Goal: Task Accomplishment & Management: Complete application form

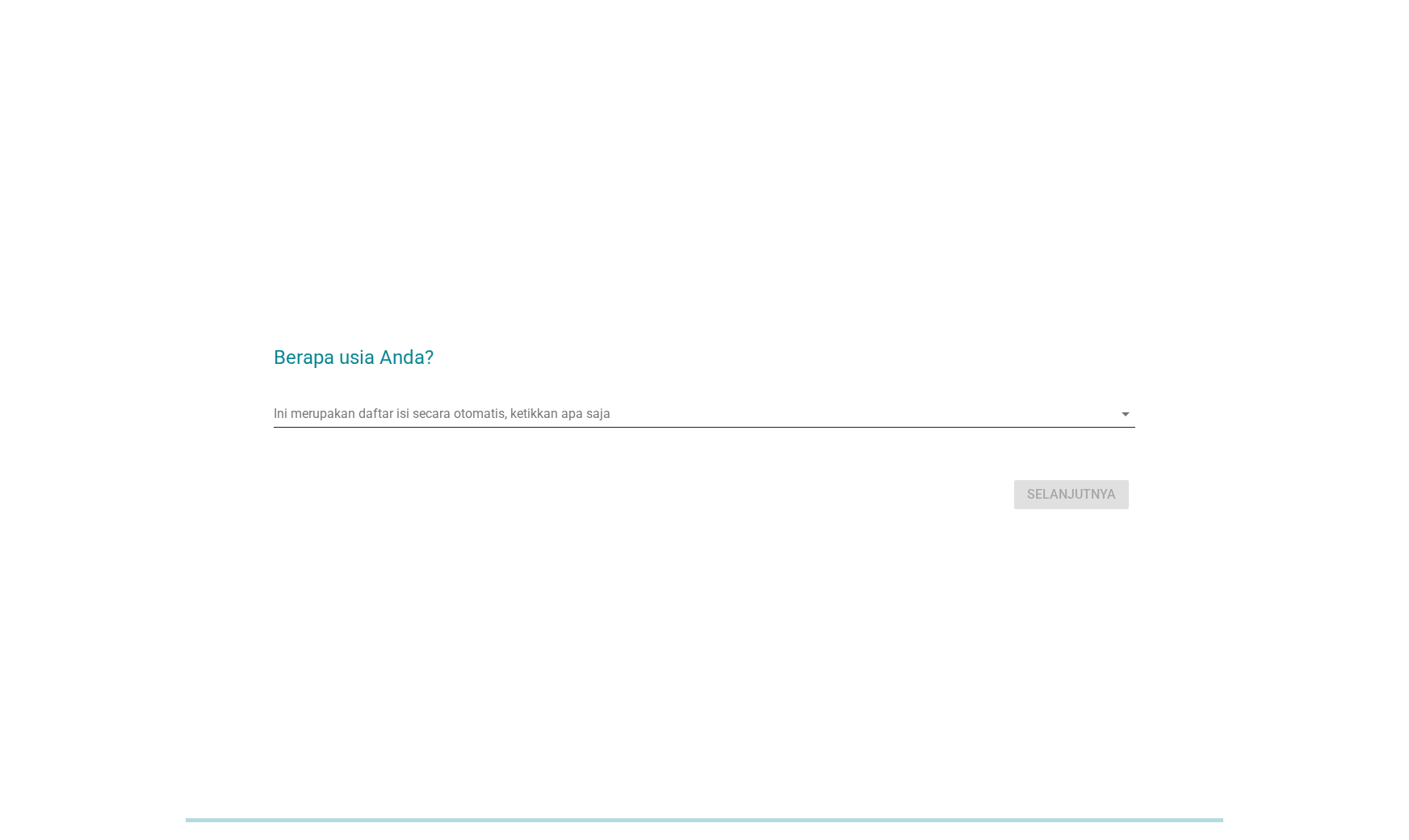
click at [582, 420] on input "Ini merupakan daftar isi secara otomatis, ketikkan apa saja" at bounding box center [693, 413] width 839 height 25
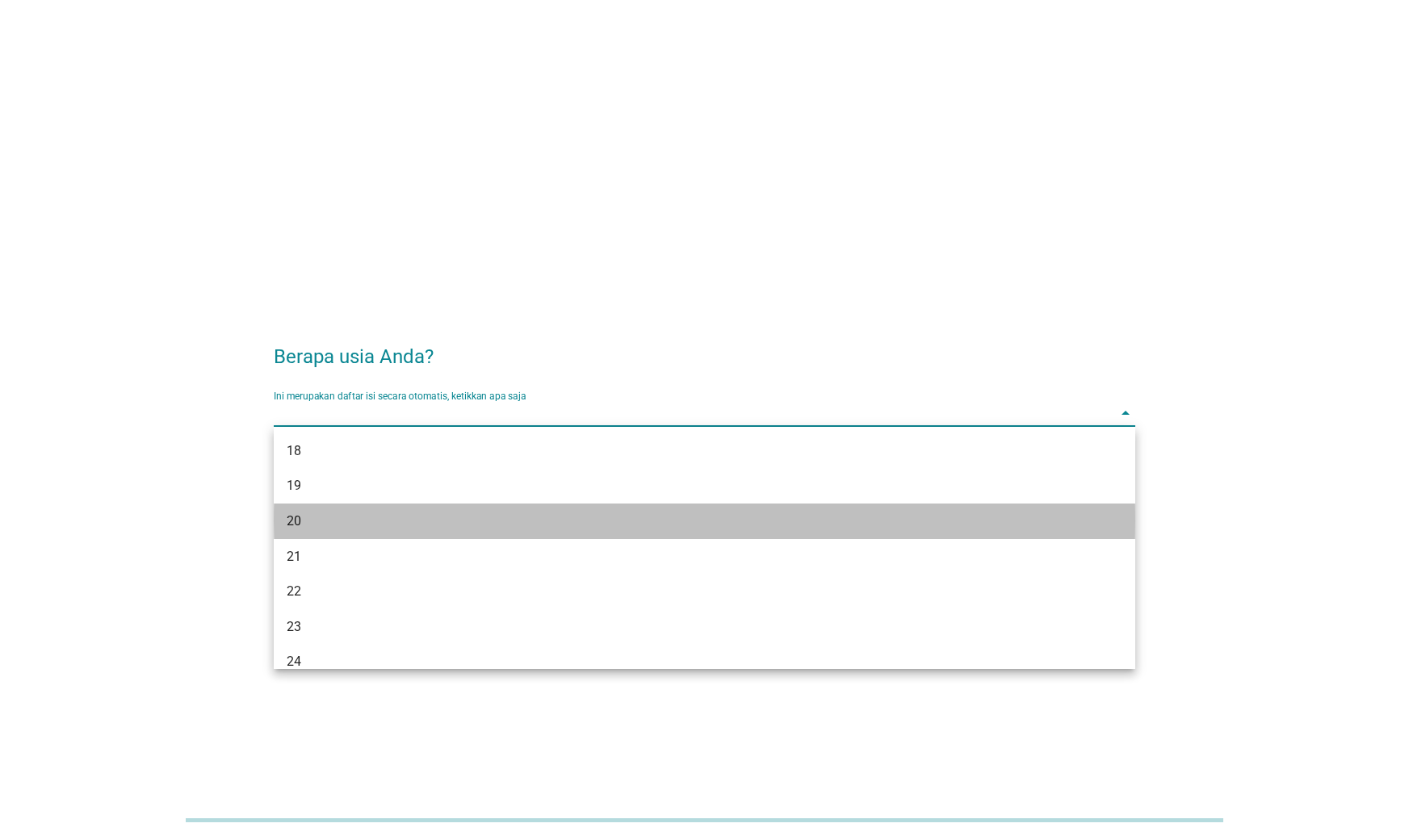
click at [583, 519] on div "20" at bounding box center [669, 521] width 766 height 20
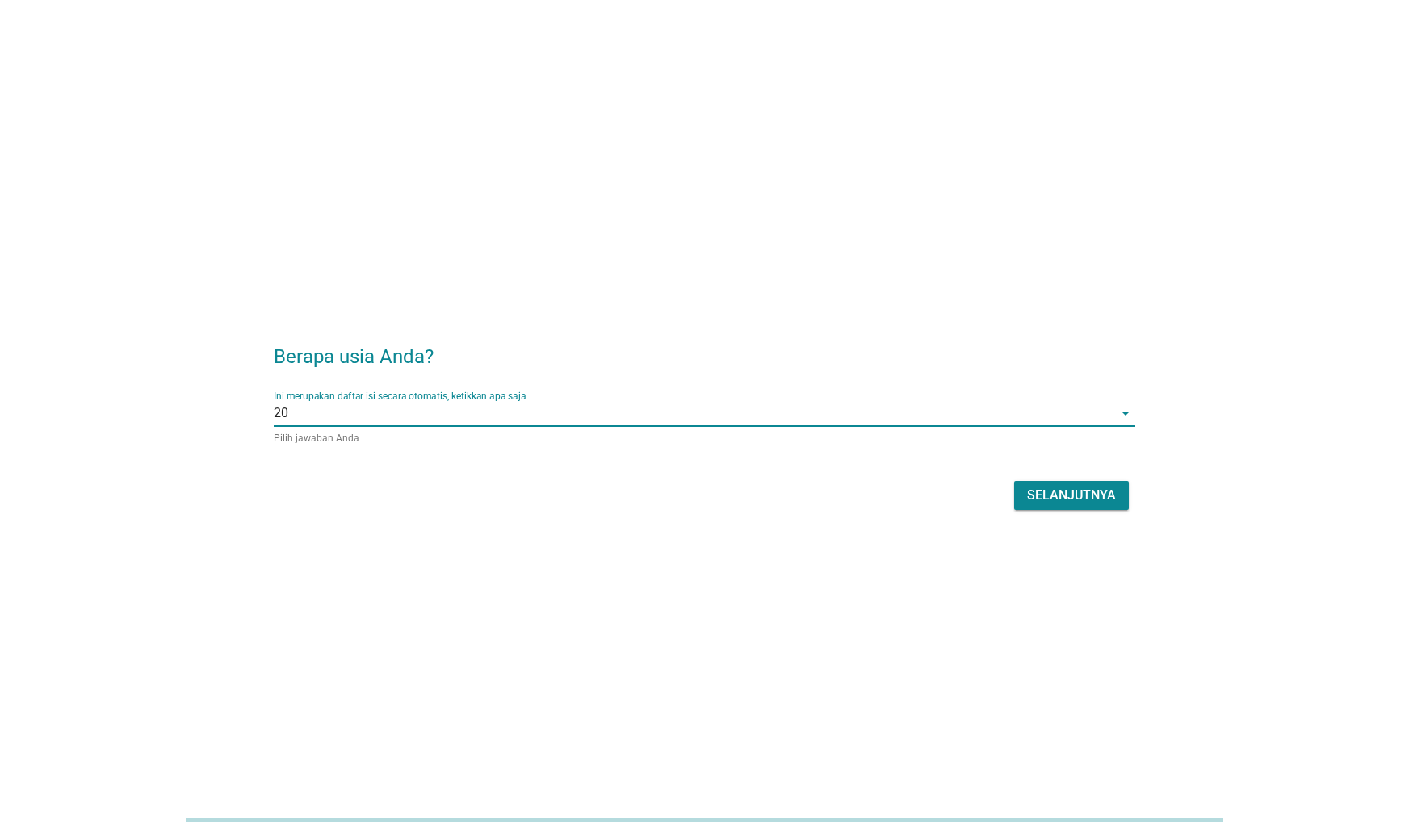
click at [1024, 490] on button "Selanjutnya" at bounding box center [1072, 495] width 115 height 29
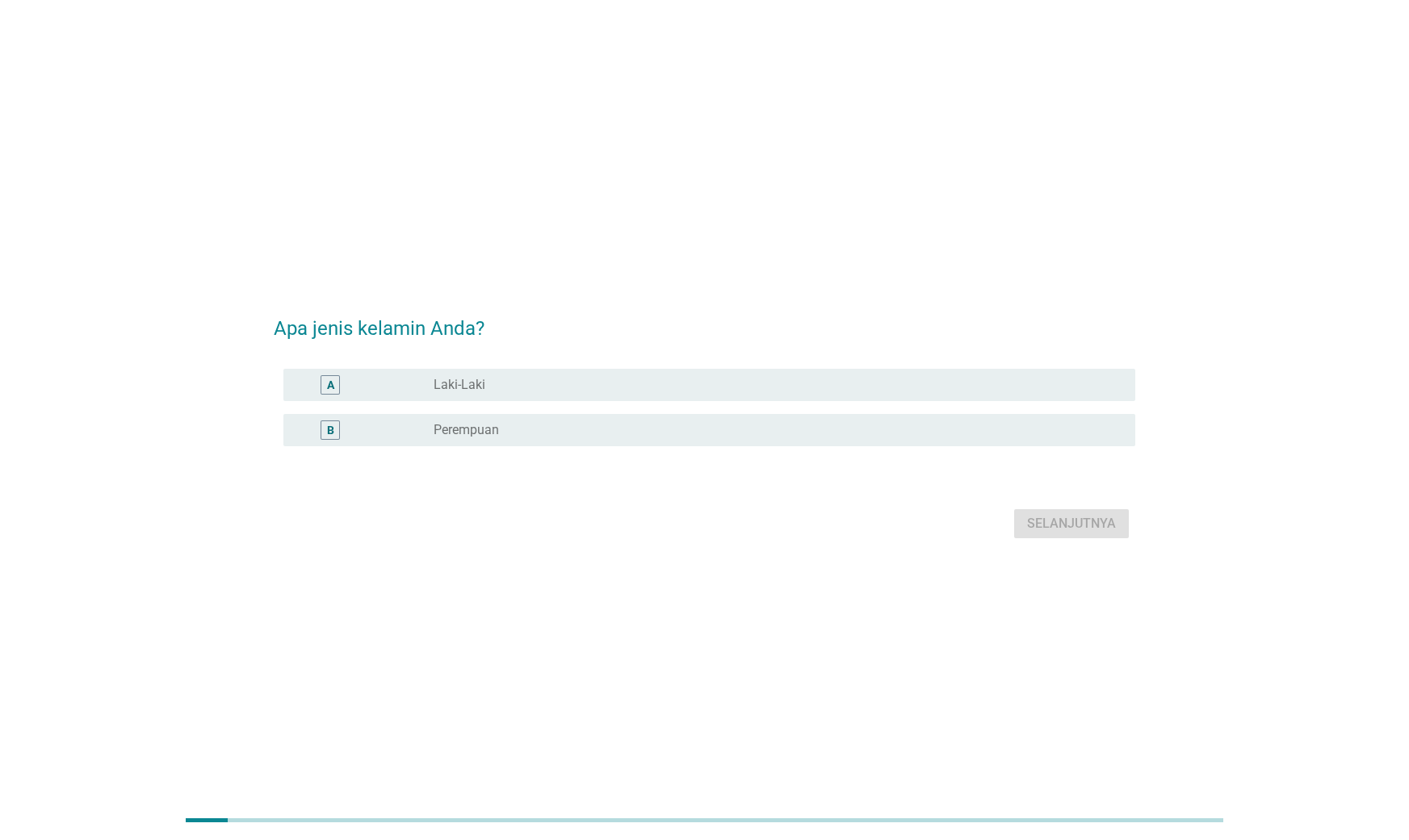
click at [830, 408] on div "B radio_button_unchecked Perempuan" at bounding box center [704, 430] width 862 height 45
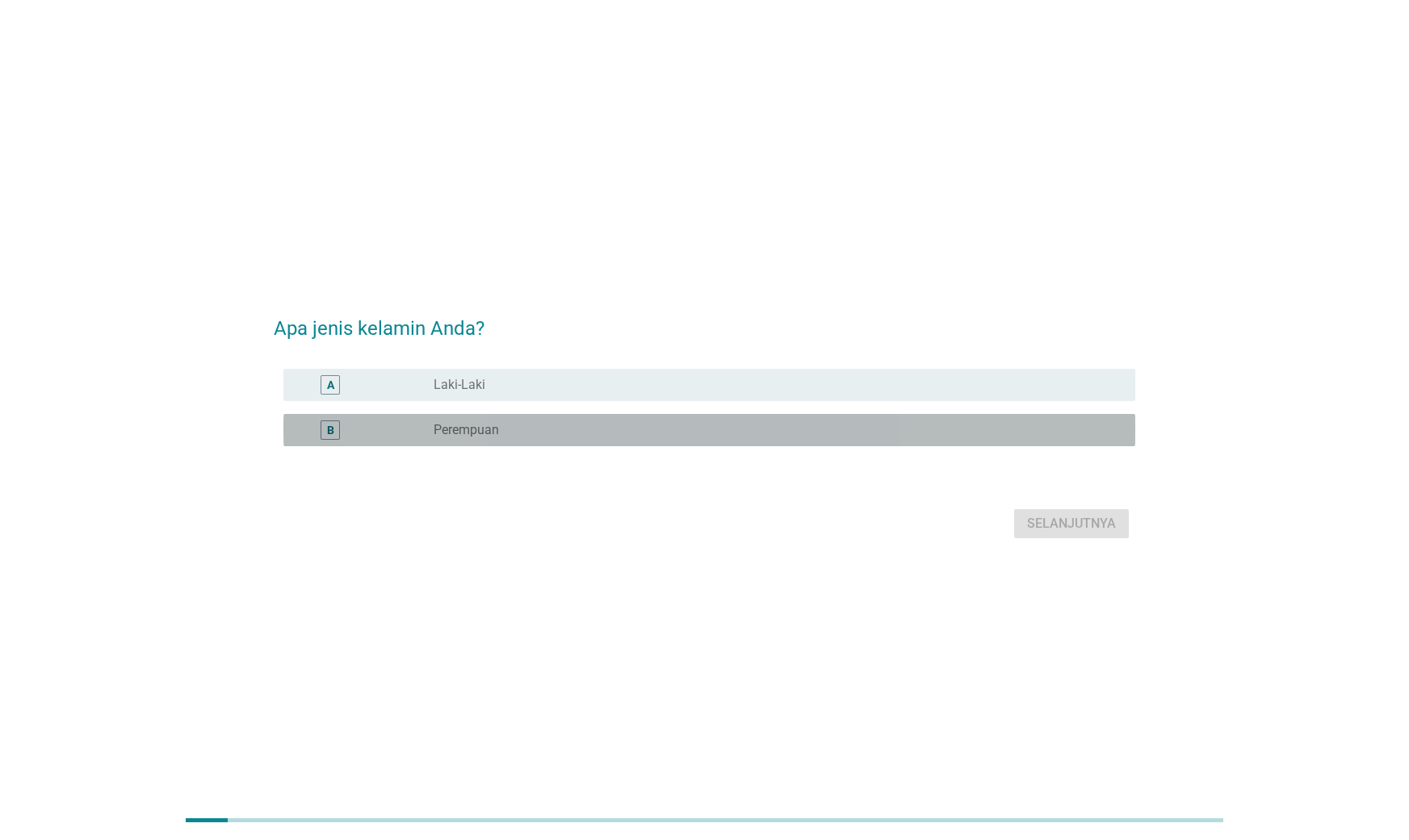
click at [860, 438] on div "radio_button_unchecked Perempuan" at bounding box center [771, 429] width 676 height 16
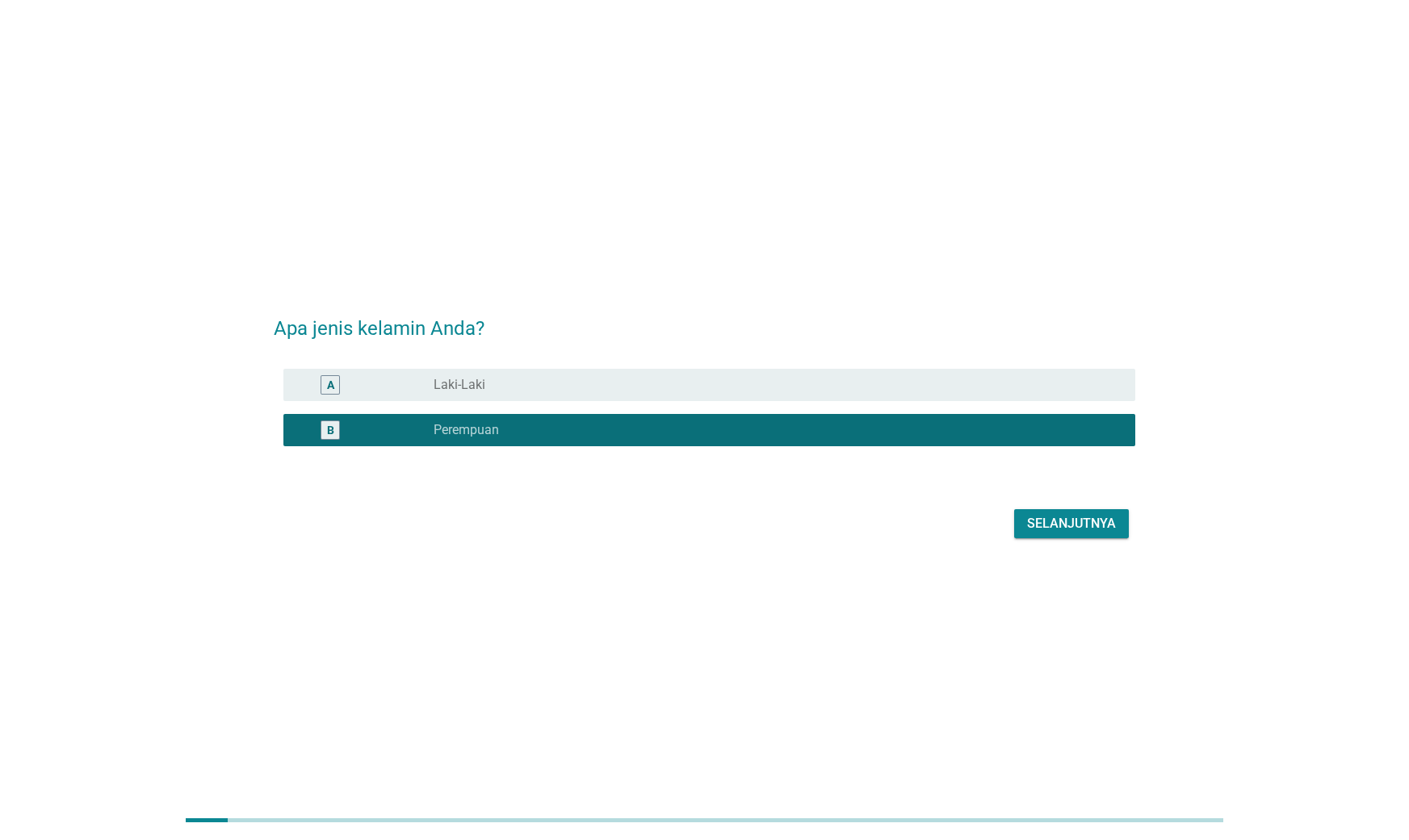
click at [1046, 512] on button "Selanjutnya" at bounding box center [1072, 523] width 115 height 29
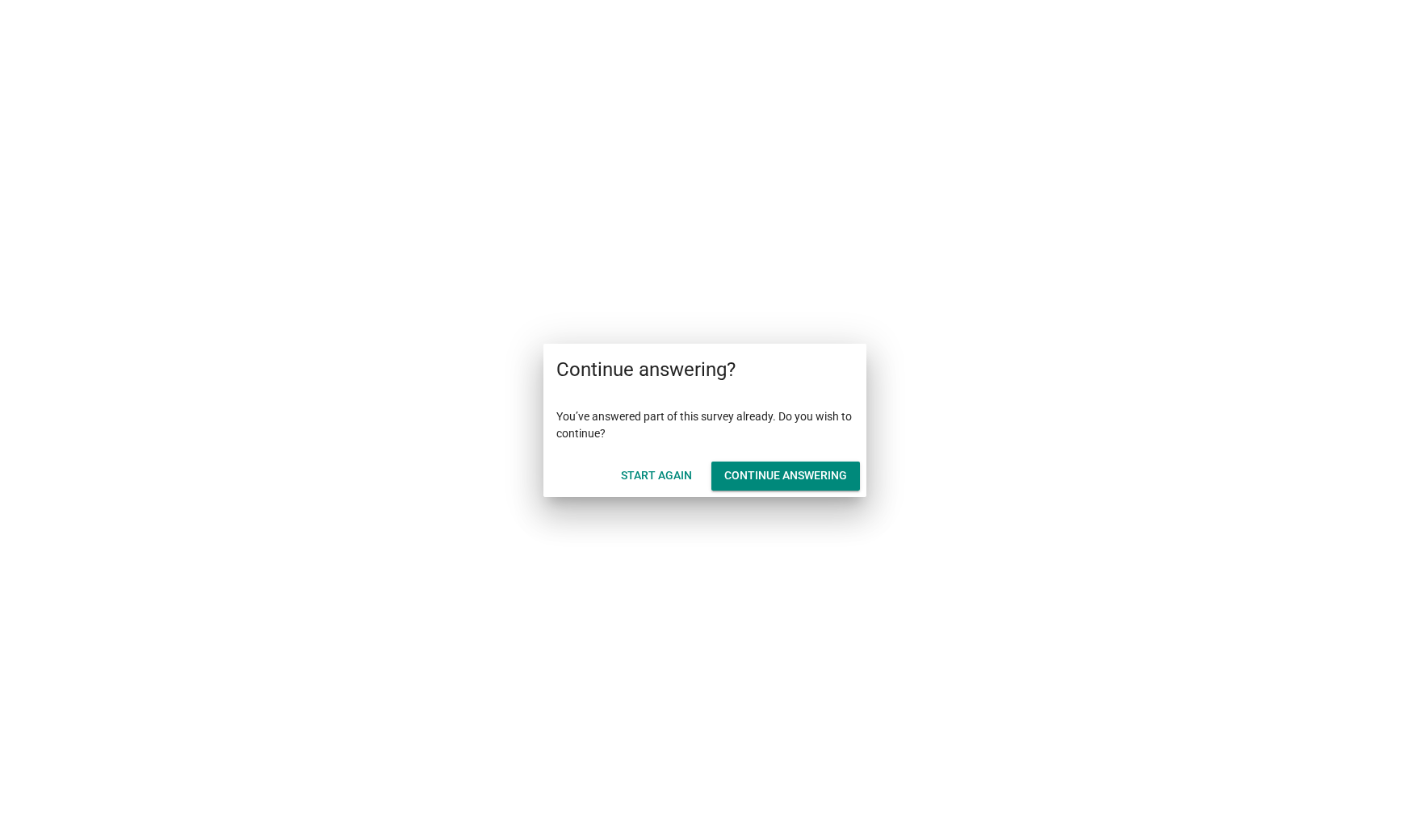
click at [634, 472] on div "Start Again" at bounding box center [657, 475] width 71 height 17
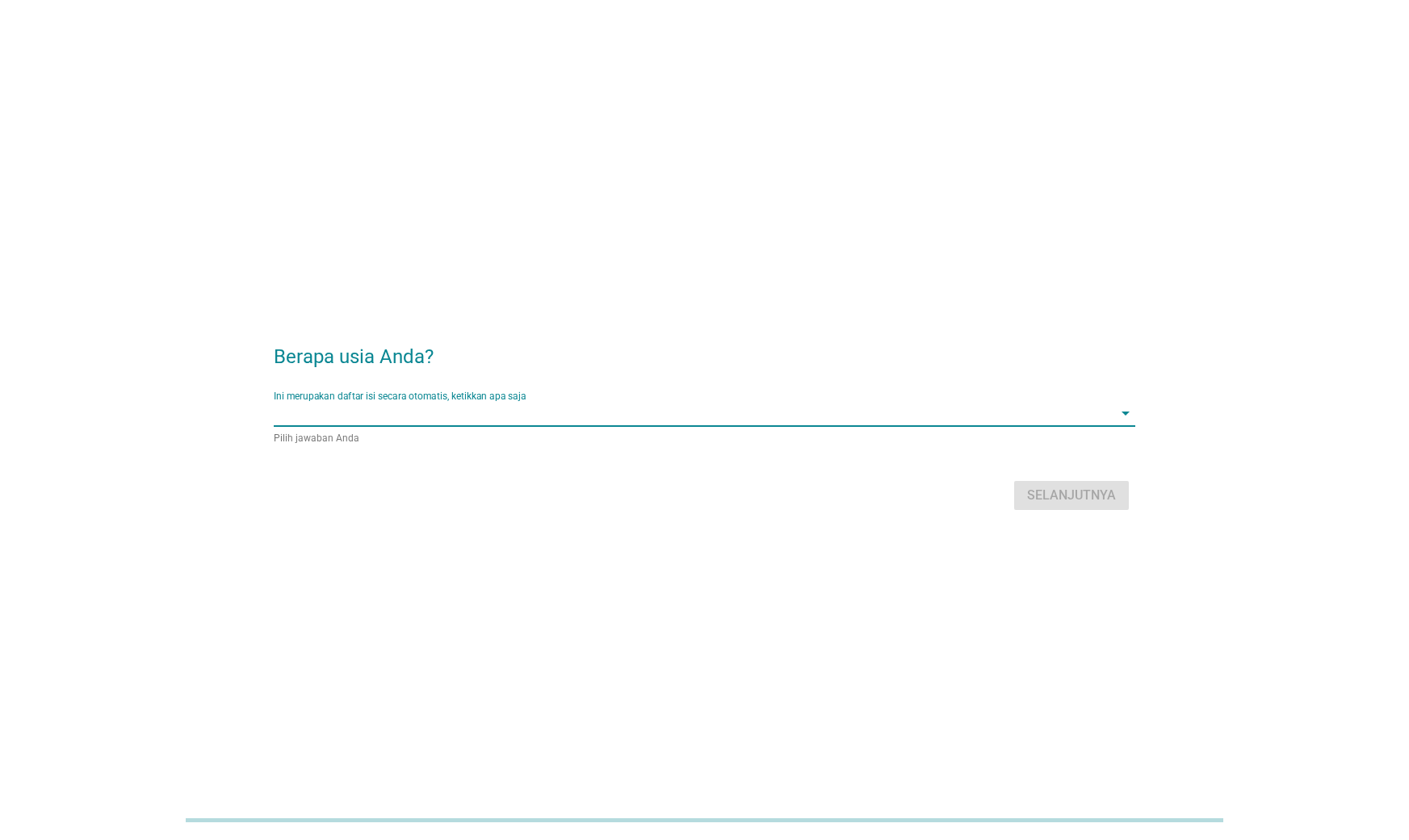
click at [604, 419] on input "Ini merupakan daftar isi secara otomatis, ketikkan apa saja" at bounding box center [693, 412] width 839 height 25
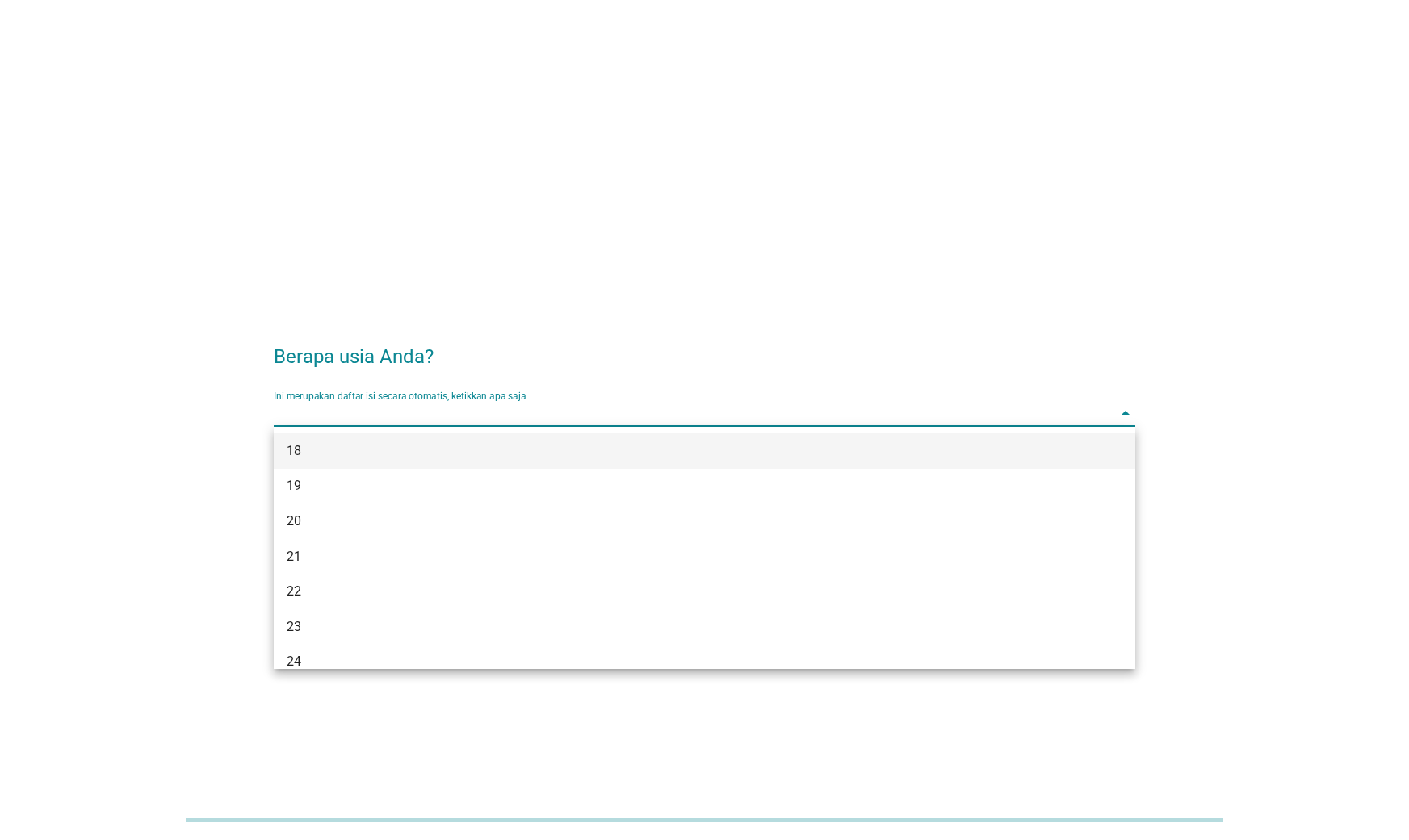
click at [600, 440] on div "18" at bounding box center [704, 451] width 862 height 36
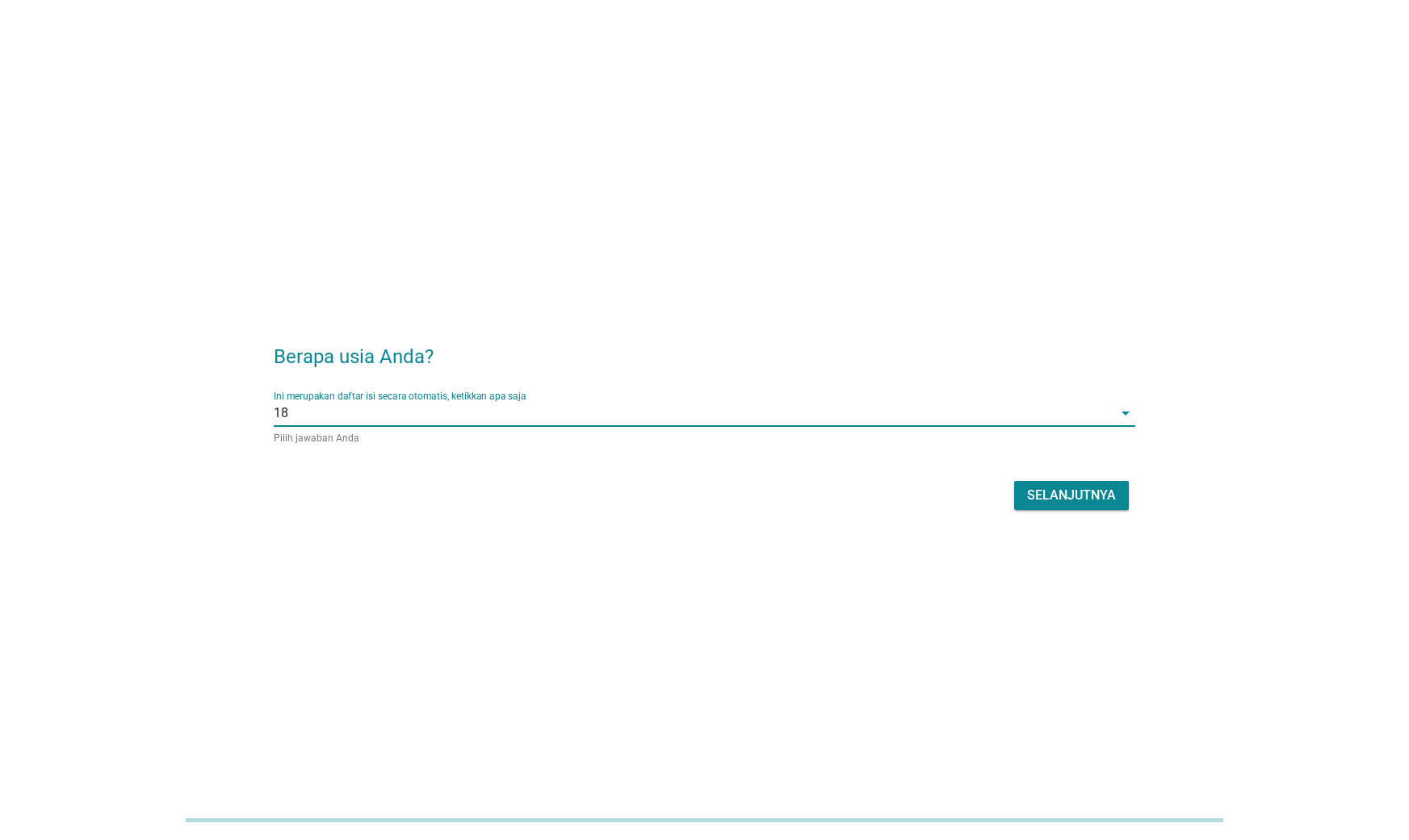
click at [1059, 487] on div "Selanjutnya" at bounding box center [1072, 495] width 89 height 20
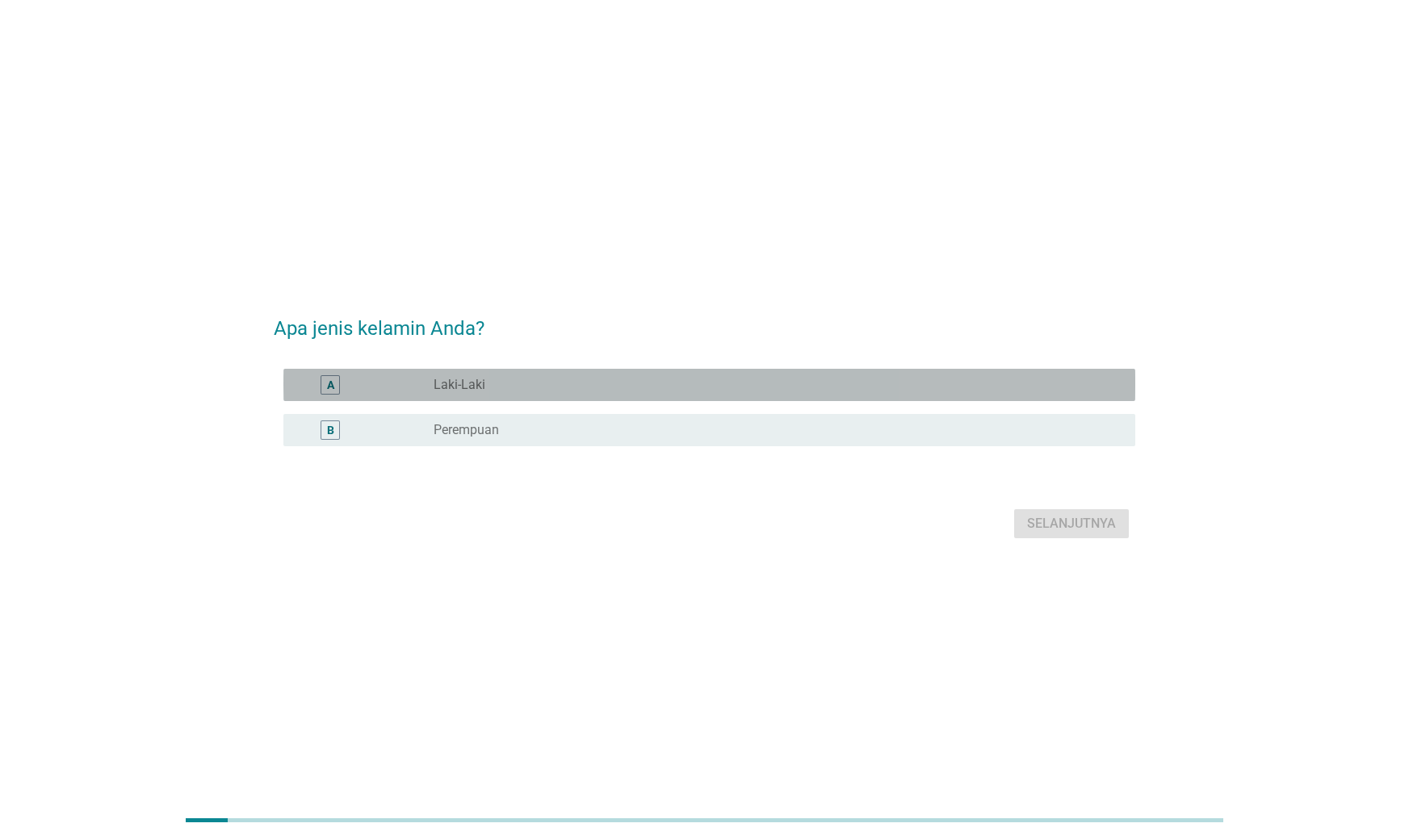
click at [716, 381] on div "radio_button_unchecked Laki-Laki" at bounding box center [771, 384] width 676 height 16
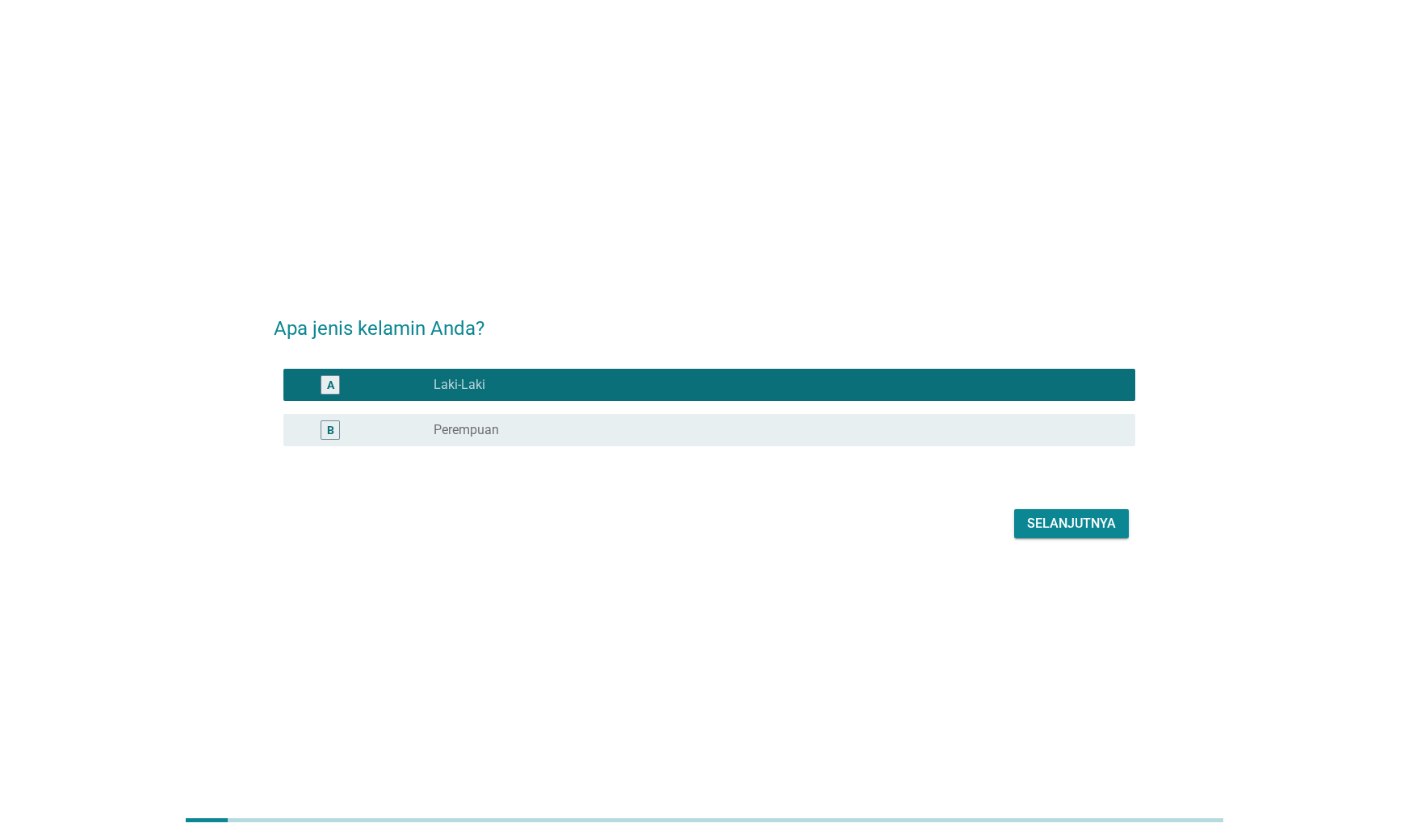
click at [1045, 532] on div "Selanjutnya" at bounding box center [1072, 523] width 89 height 20
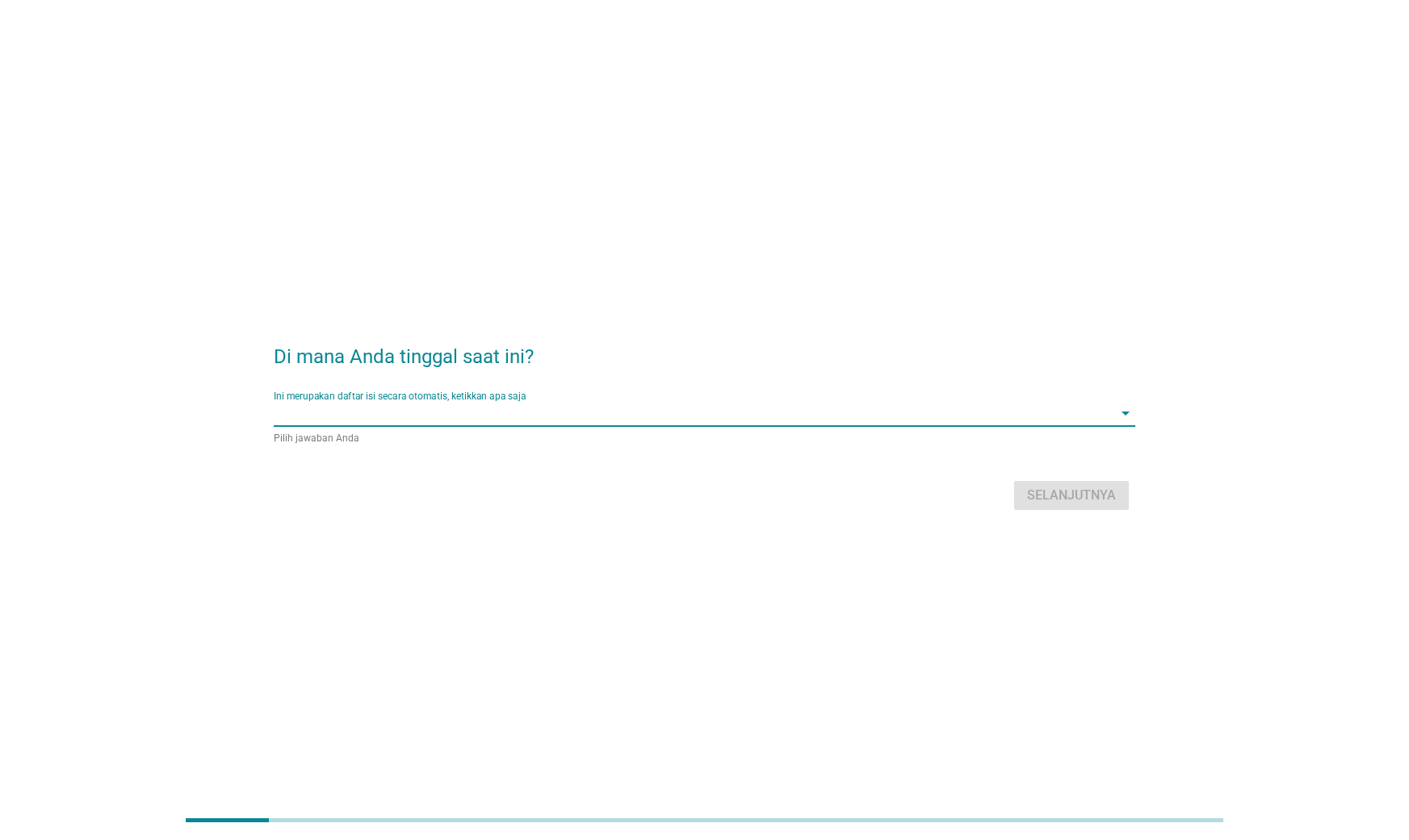
click at [770, 409] on input "Ini merupakan daftar isi secara otomatis, ketikkan apa saja" at bounding box center [693, 412] width 839 height 25
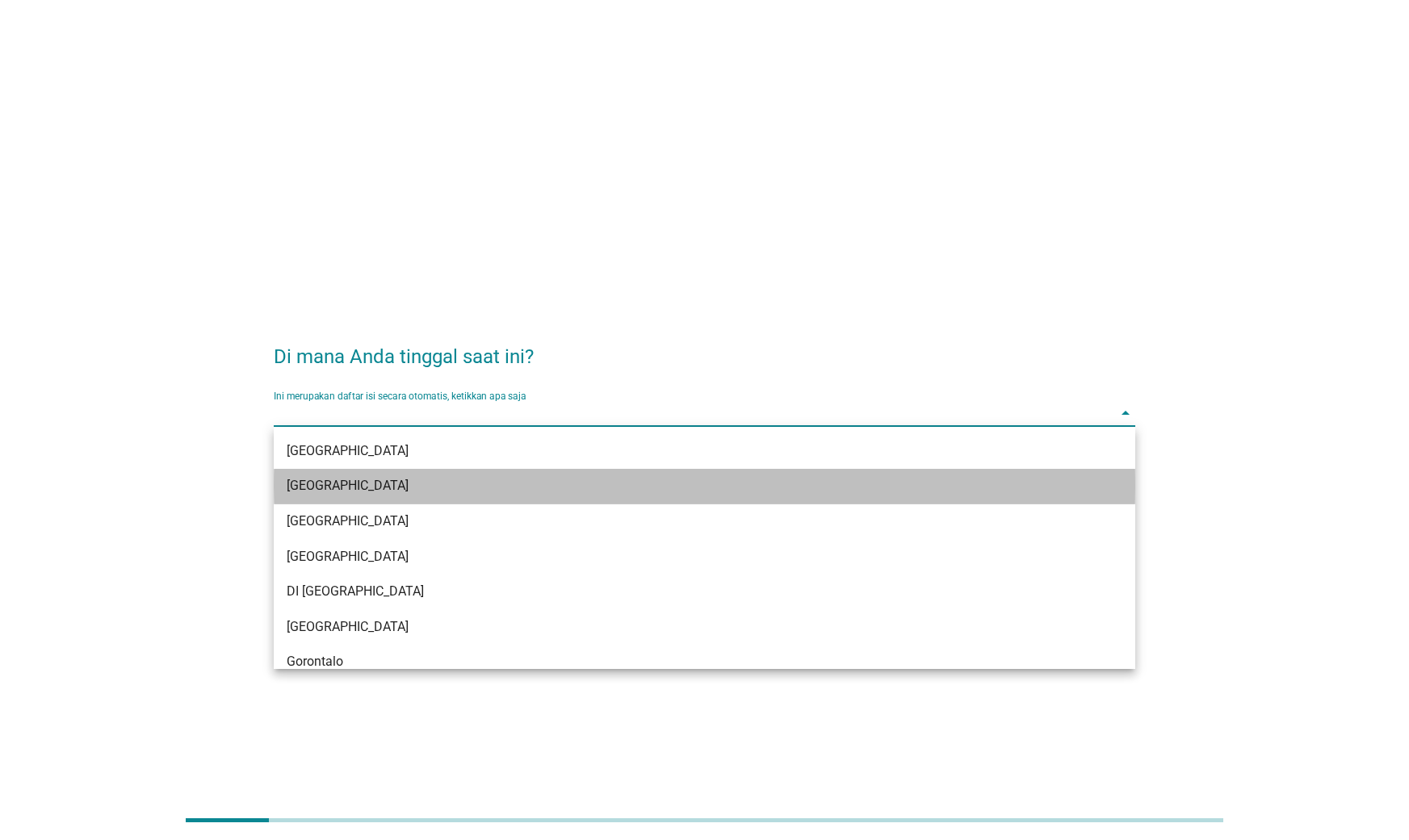
click at [772, 498] on div "[GEOGRAPHIC_DATA]" at bounding box center [704, 487] width 862 height 36
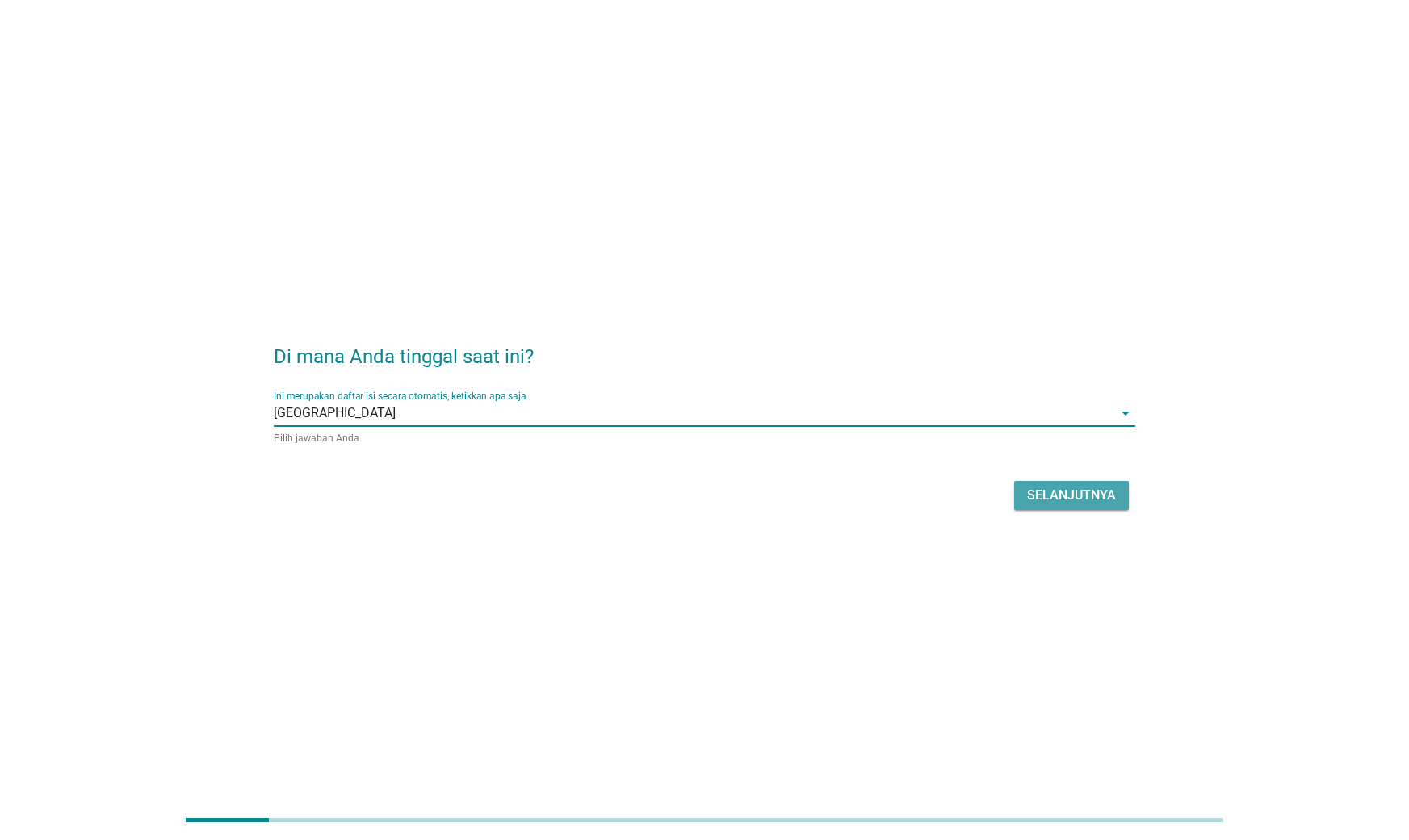
click at [1062, 490] on div "Selanjutnya" at bounding box center [1072, 495] width 89 height 20
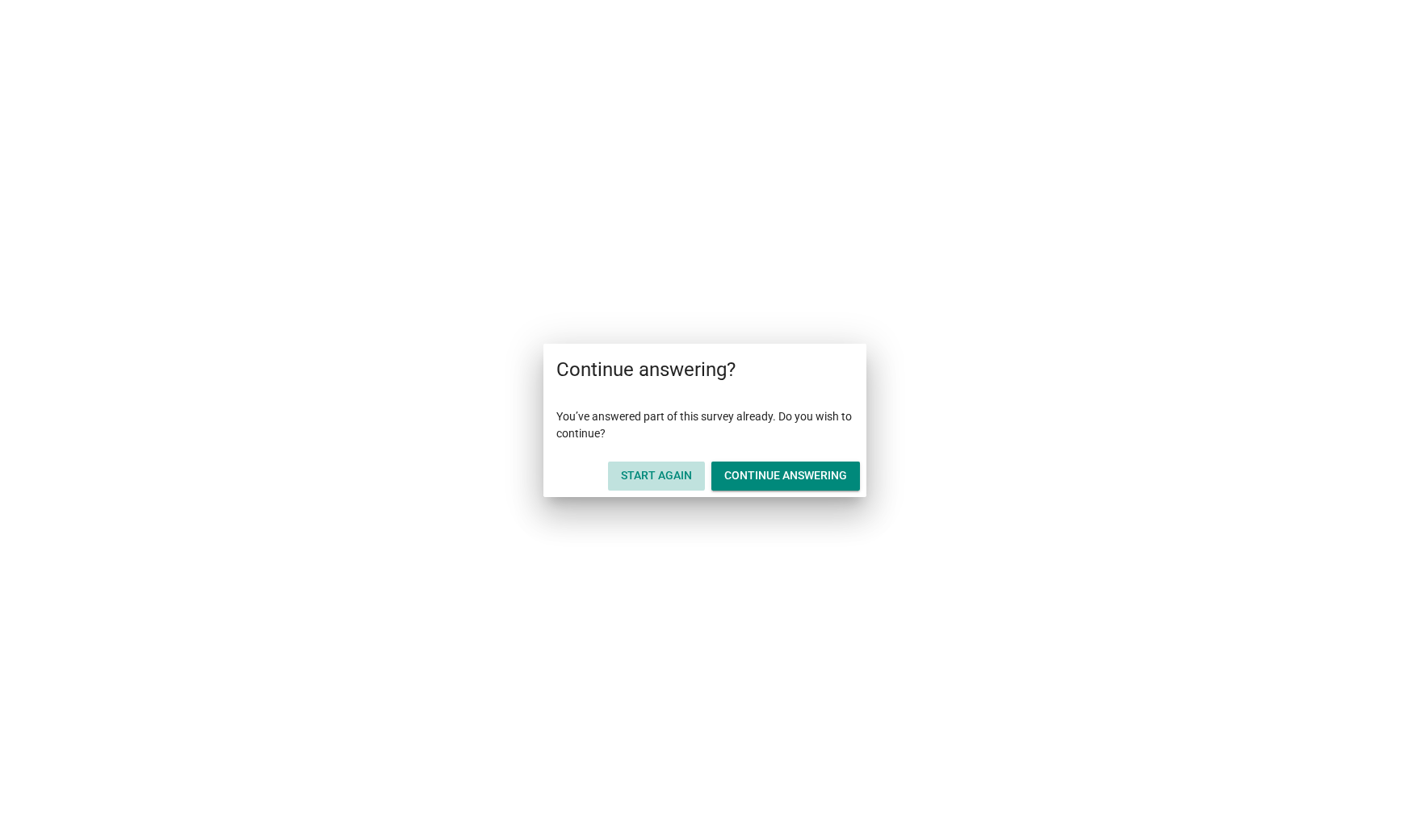
click at [657, 466] on button "Start Again" at bounding box center [656, 475] width 97 height 29
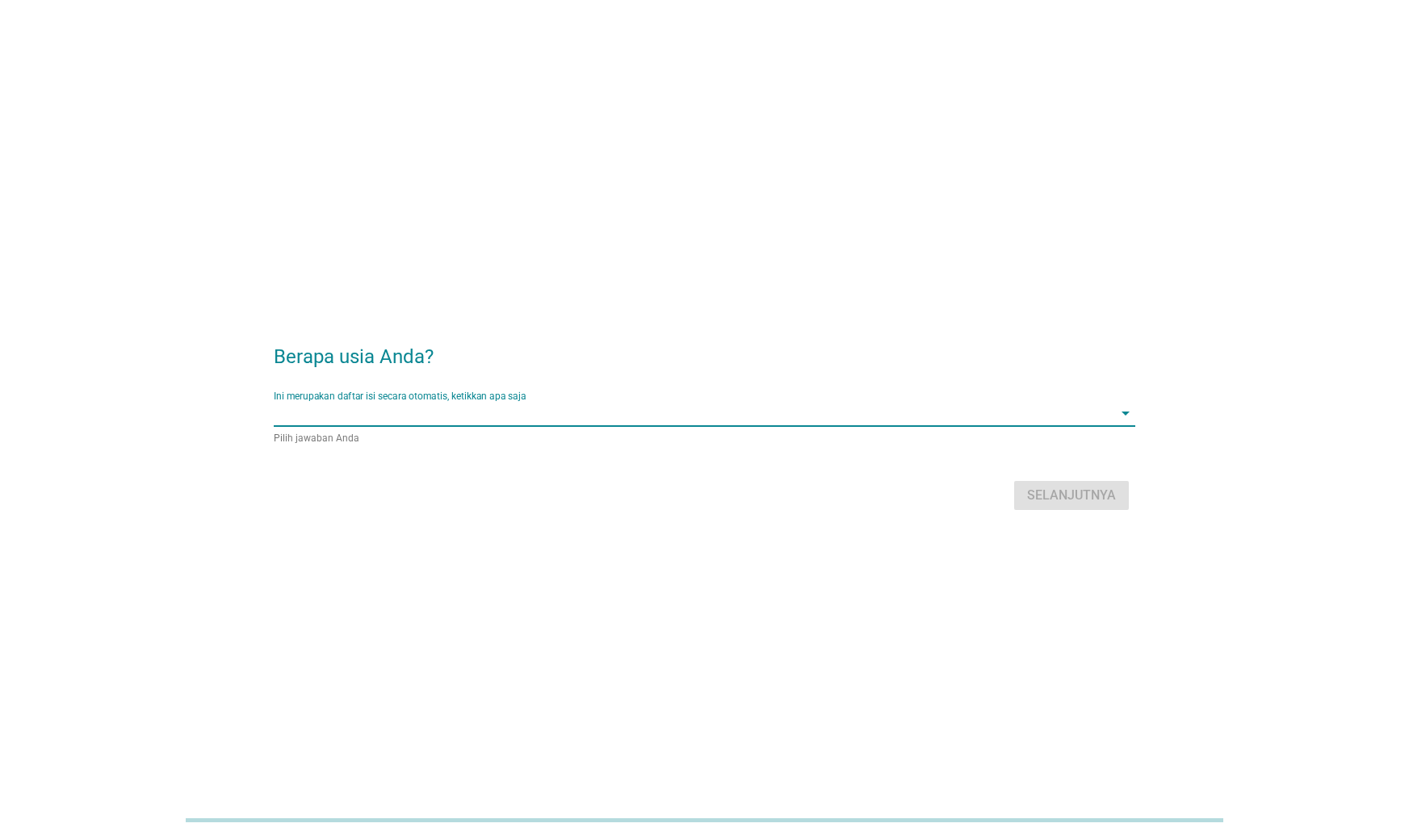
click at [582, 413] on input "Ini merupakan daftar isi secara otomatis, ketikkan apa saja" at bounding box center [693, 412] width 839 height 25
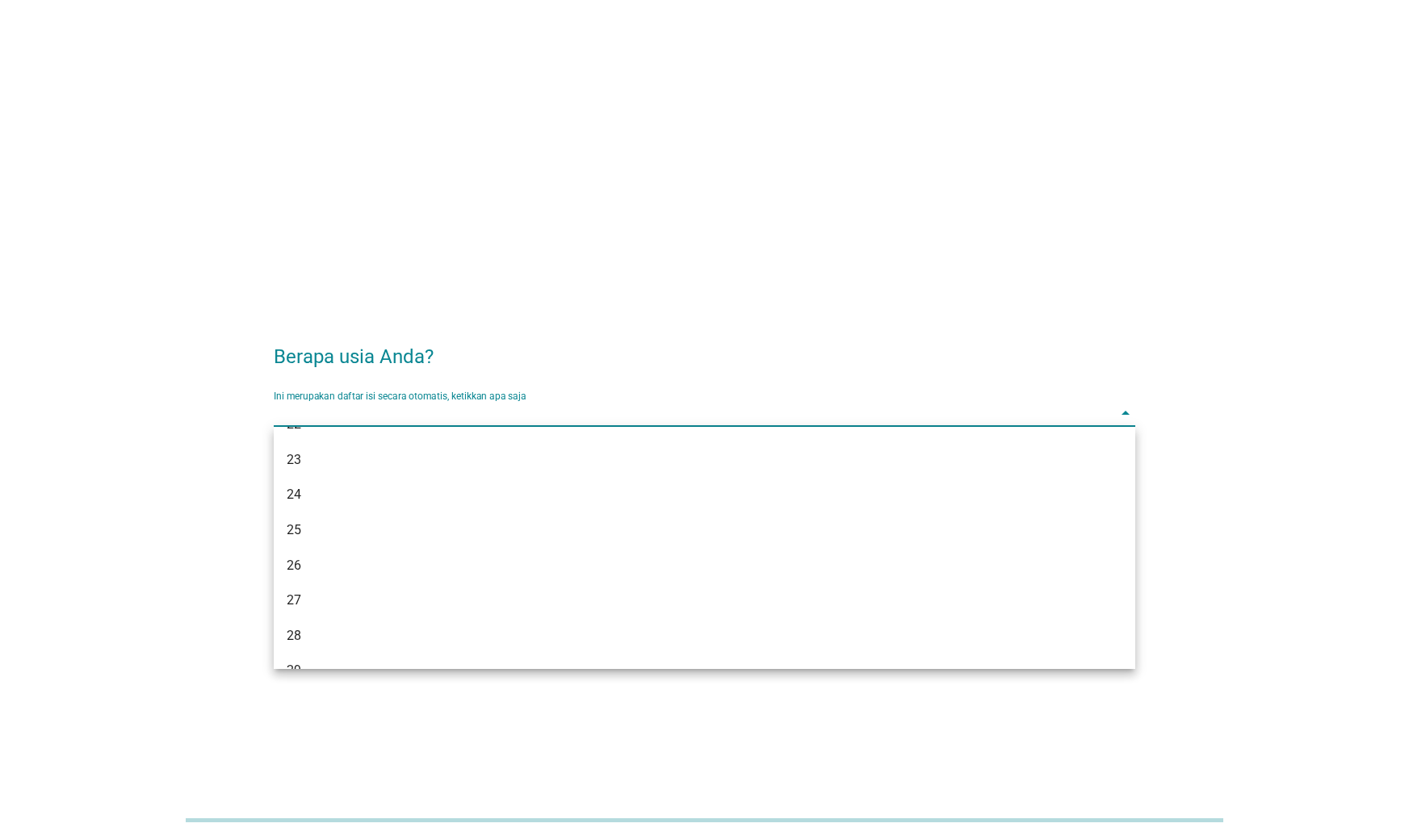
scroll to position [252, 0]
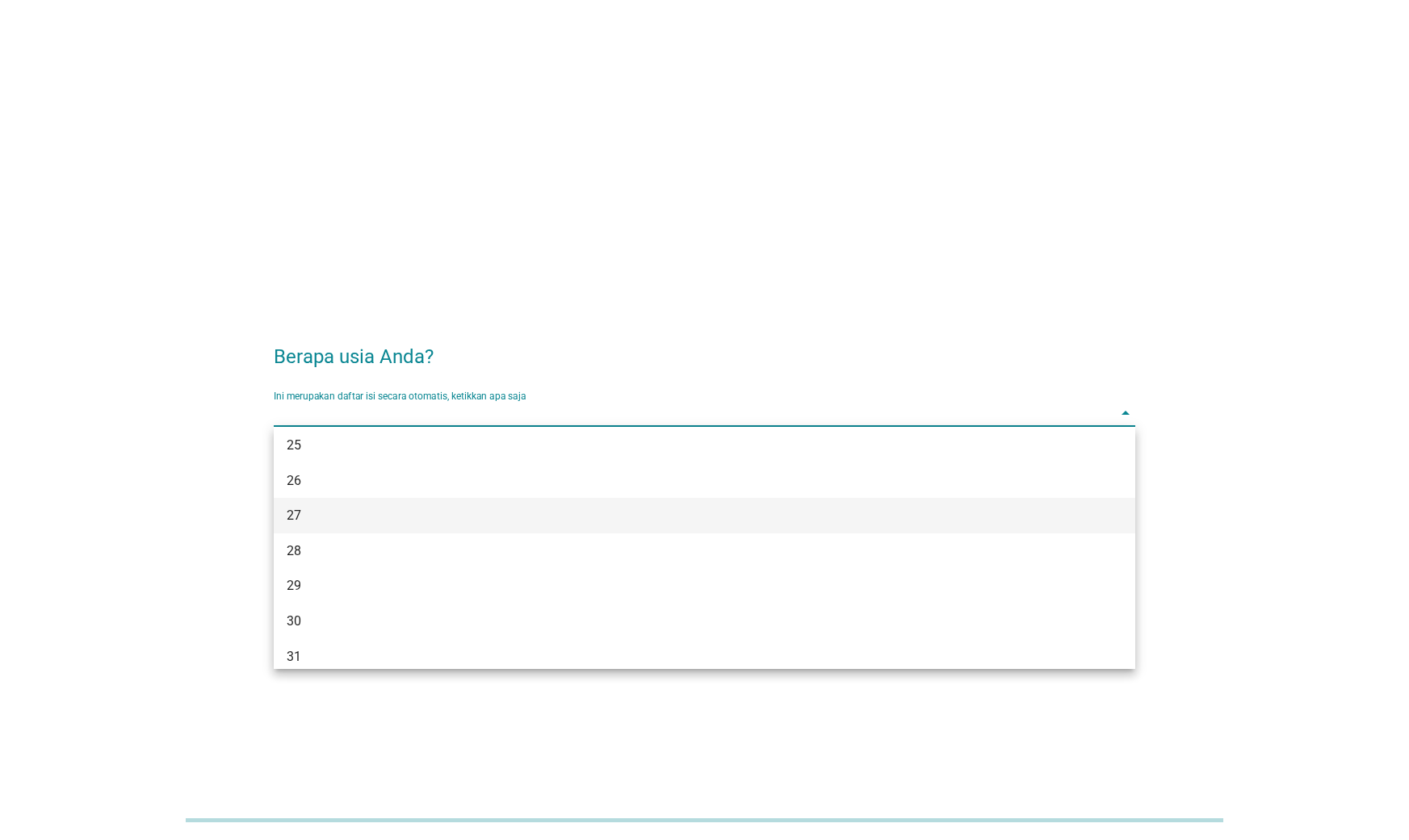
click at [638, 505] on div "27" at bounding box center [704, 516] width 862 height 36
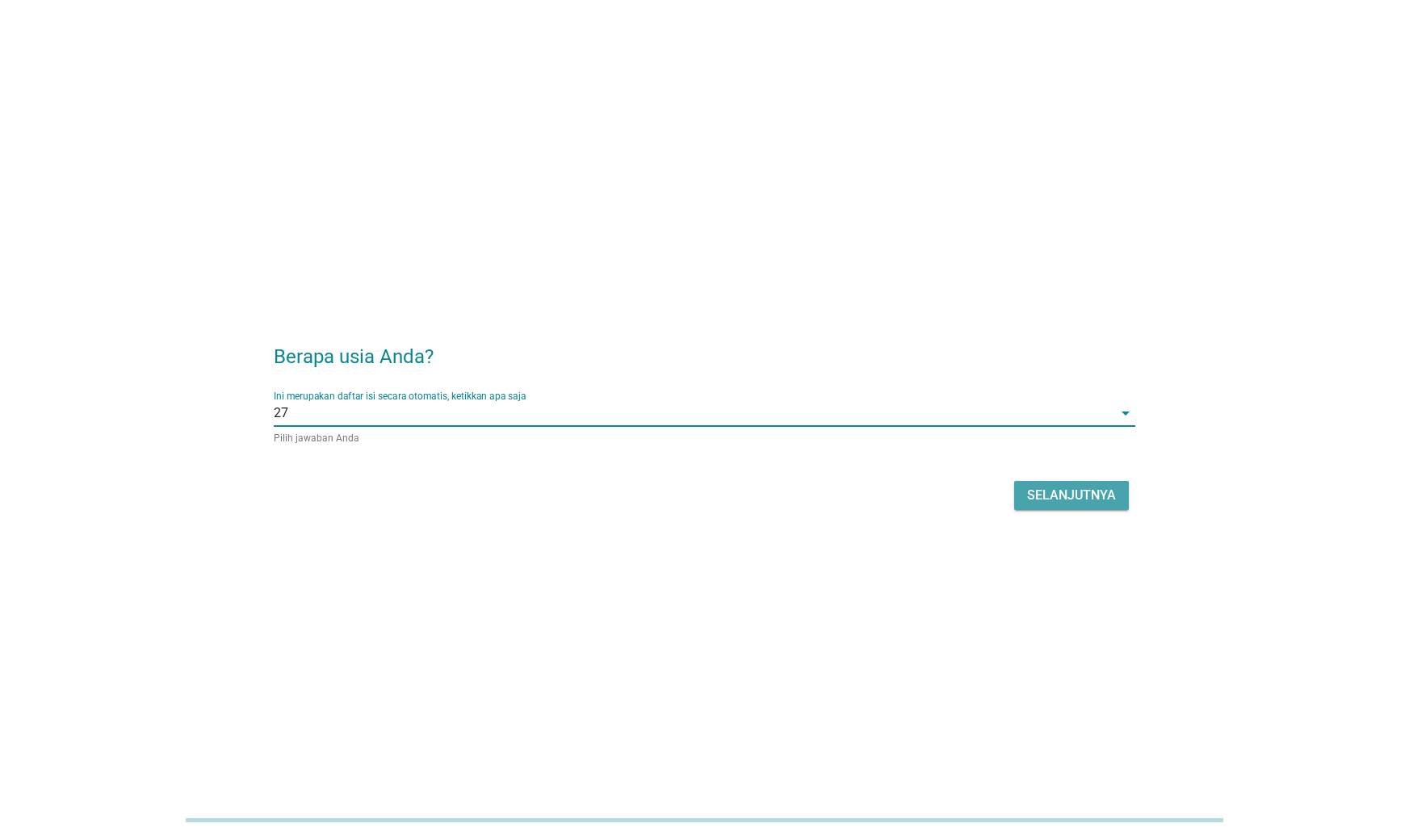
click at [1126, 488] on button "Selanjutnya" at bounding box center [1072, 495] width 115 height 29
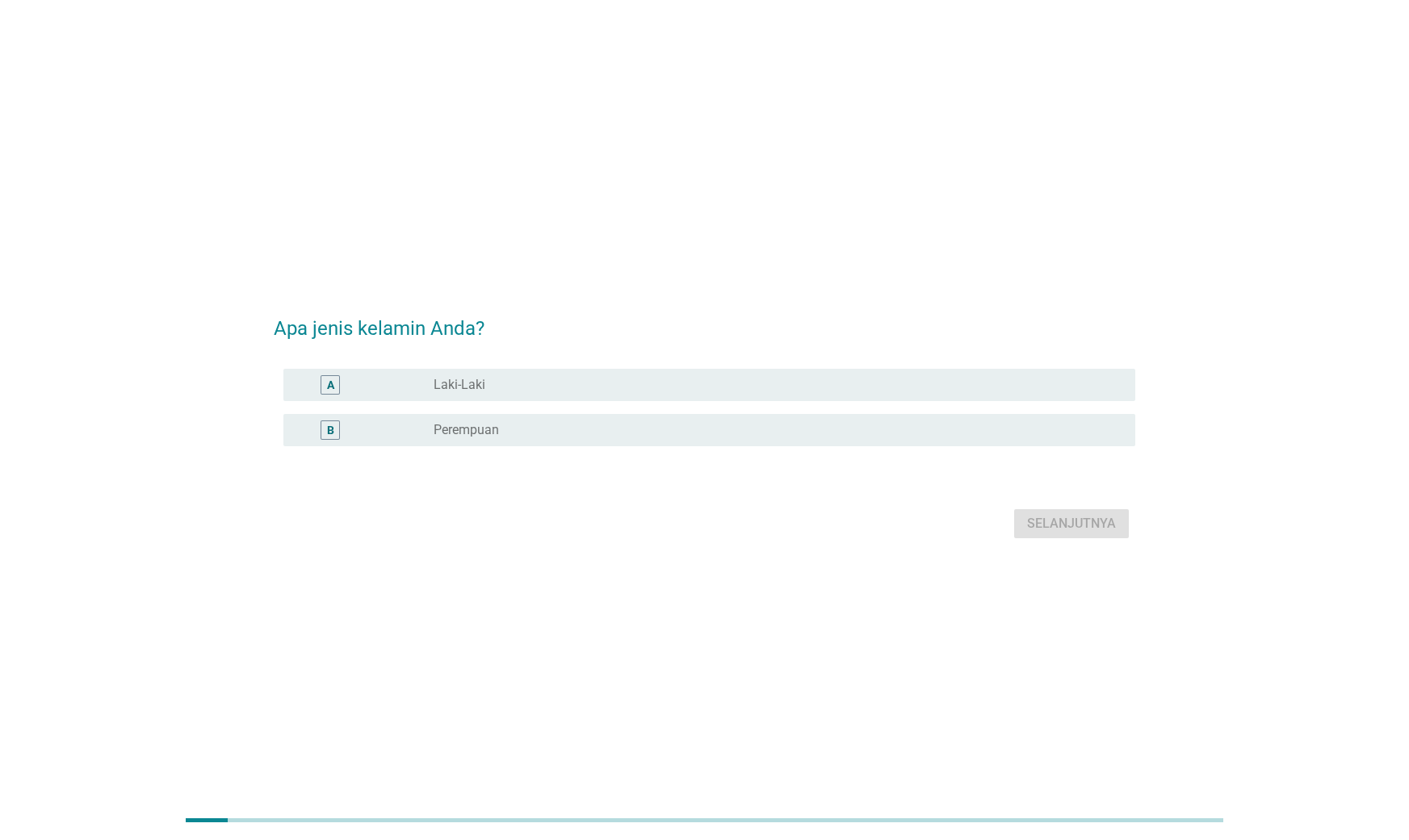
click at [738, 438] on div "radio_button_unchecked Perempuan" at bounding box center [777, 430] width 689 height 20
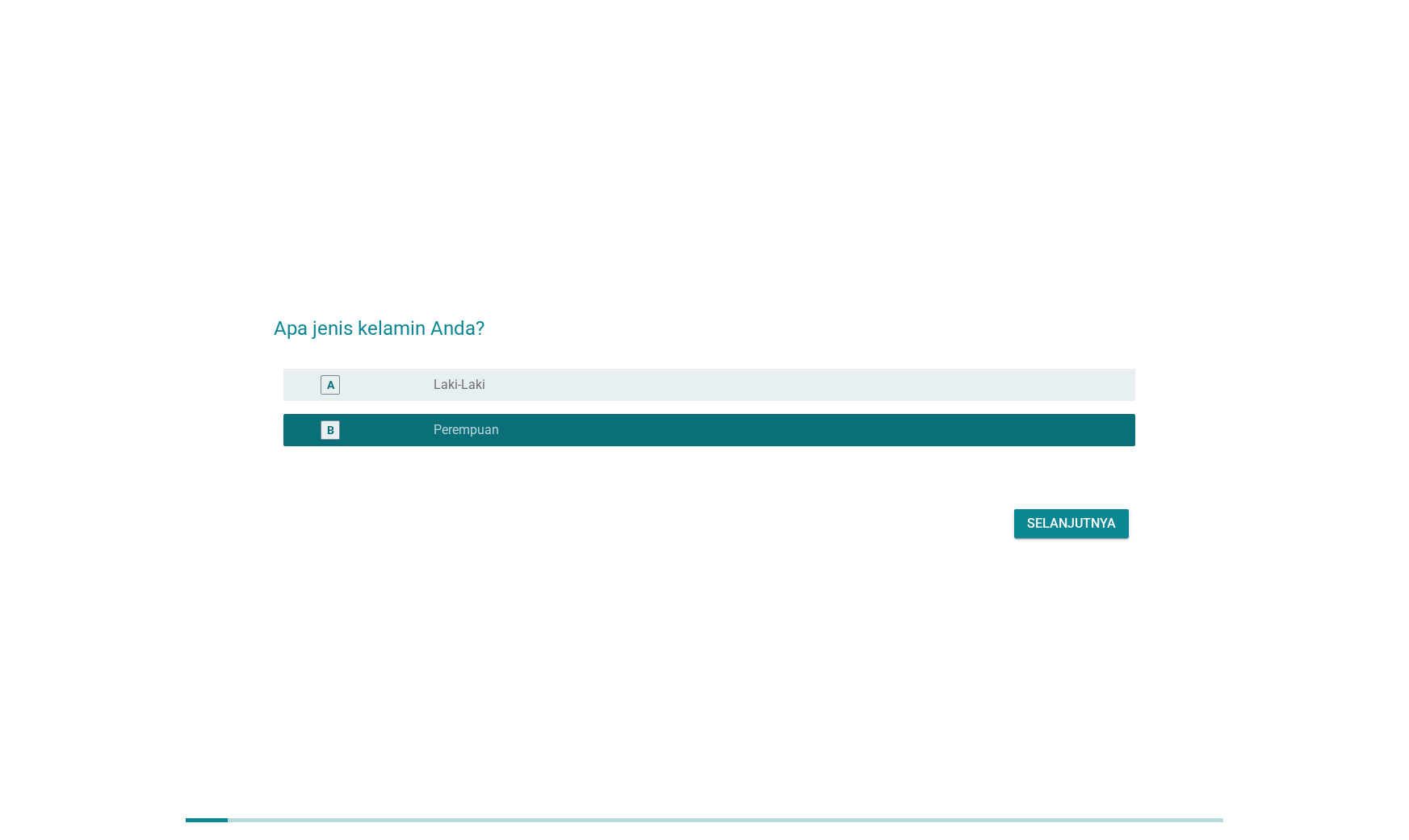
click at [1069, 517] on div "Selanjutnya" at bounding box center [1072, 523] width 89 height 20
